Goal: Information Seeking & Learning: Learn about a topic

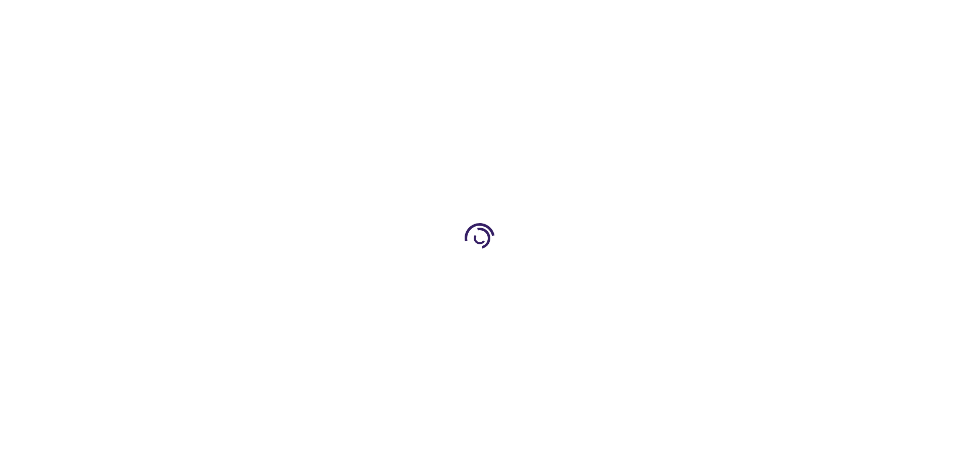
type input "1"
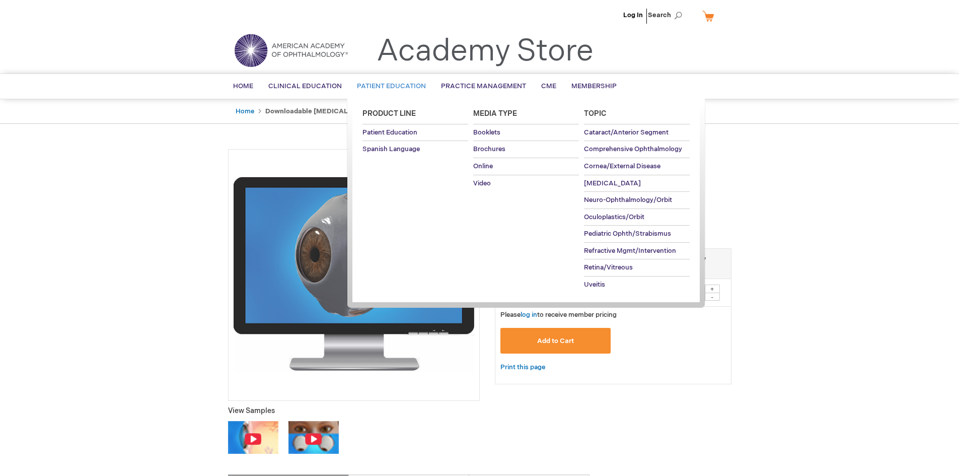
click at [410, 86] on span "Patient Education" at bounding box center [391, 86] width 69 height 8
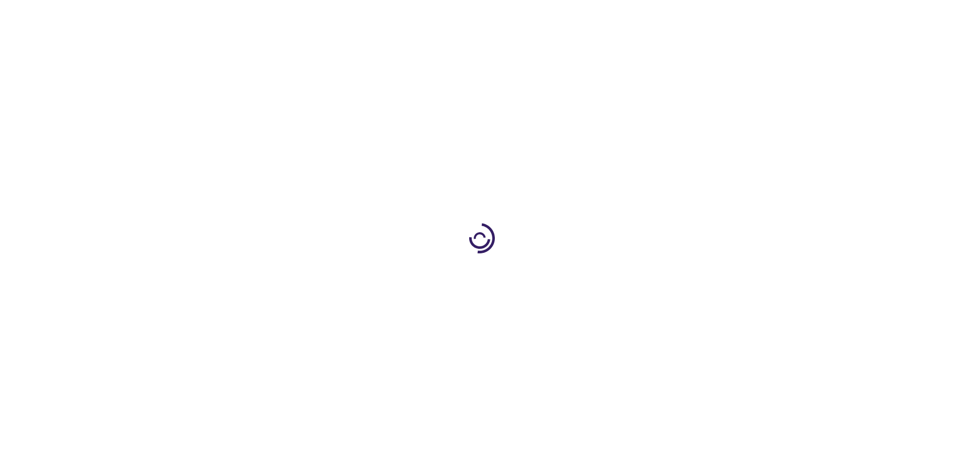
type input "1"
